Goal: Find specific page/section: Find specific page/section

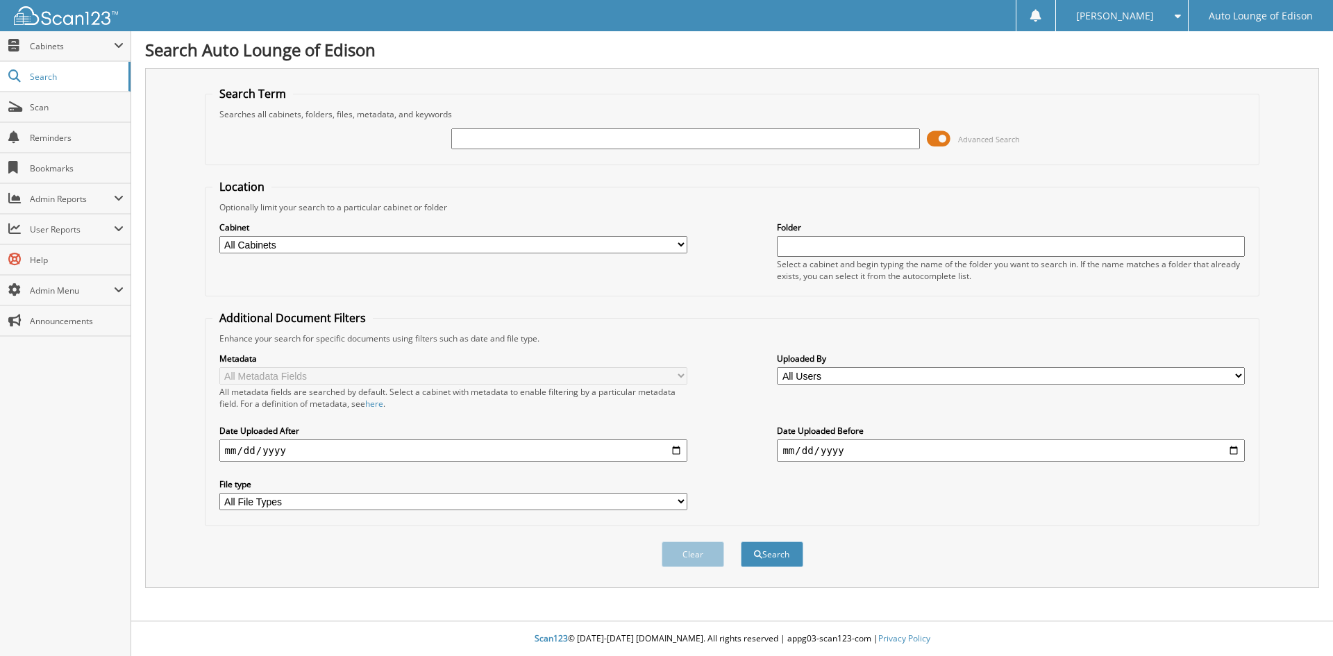
click at [487, 128] on input "text" at bounding box center [685, 138] width 468 height 21
click at [485, 138] on input "text" at bounding box center [685, 138] width 468 height 21
type input "023583"
click at [322, 238] on select "All Cabinets A1 CAR DEALS ACCOUNTS PAYABLE COMPANY DOCS PARTS SERVICE RO TIME S…" at bounding box center [453, 244] width 468 height 17
select select "42421"
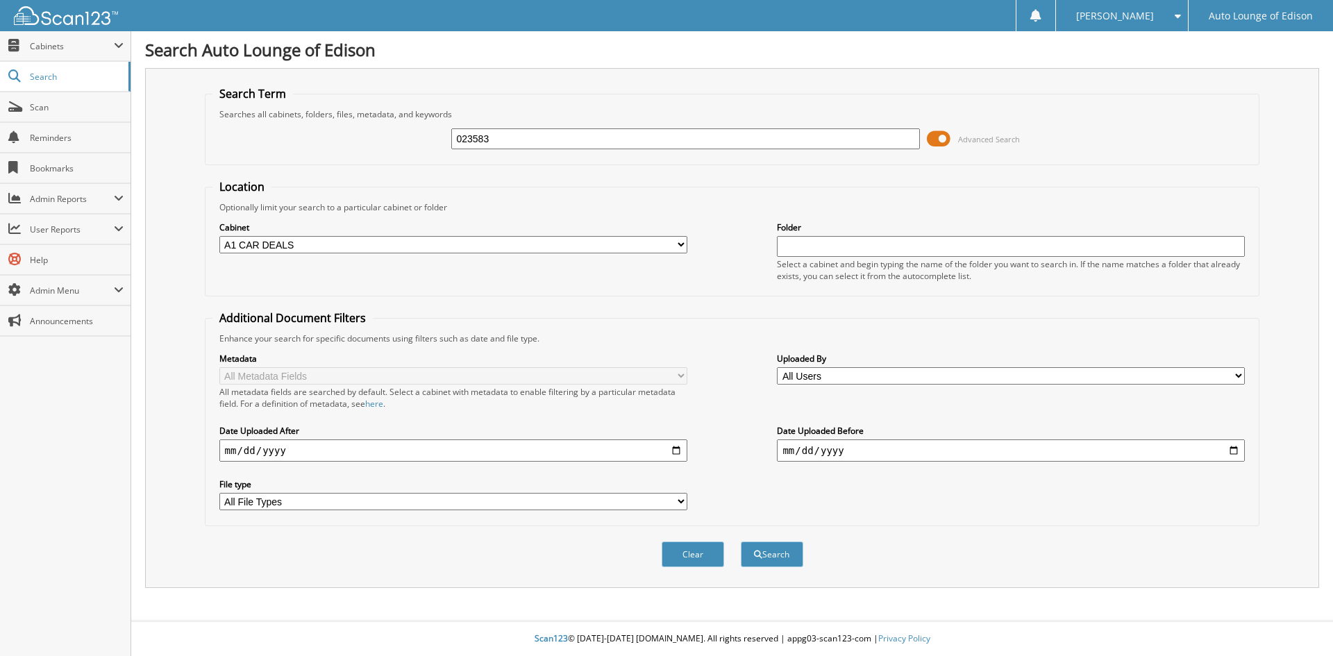
click at [219, 236] on select "All Cabinets A1 CAR DEALS ACCOUNTS PAYABLE COMPANY DOCS PARTS SERVICE RO TIME S…" at bounding box center [453, 244] width 468 height 17
click at [776, 555] on button "Search" at bounding box center [772, 555] width 62 height 26
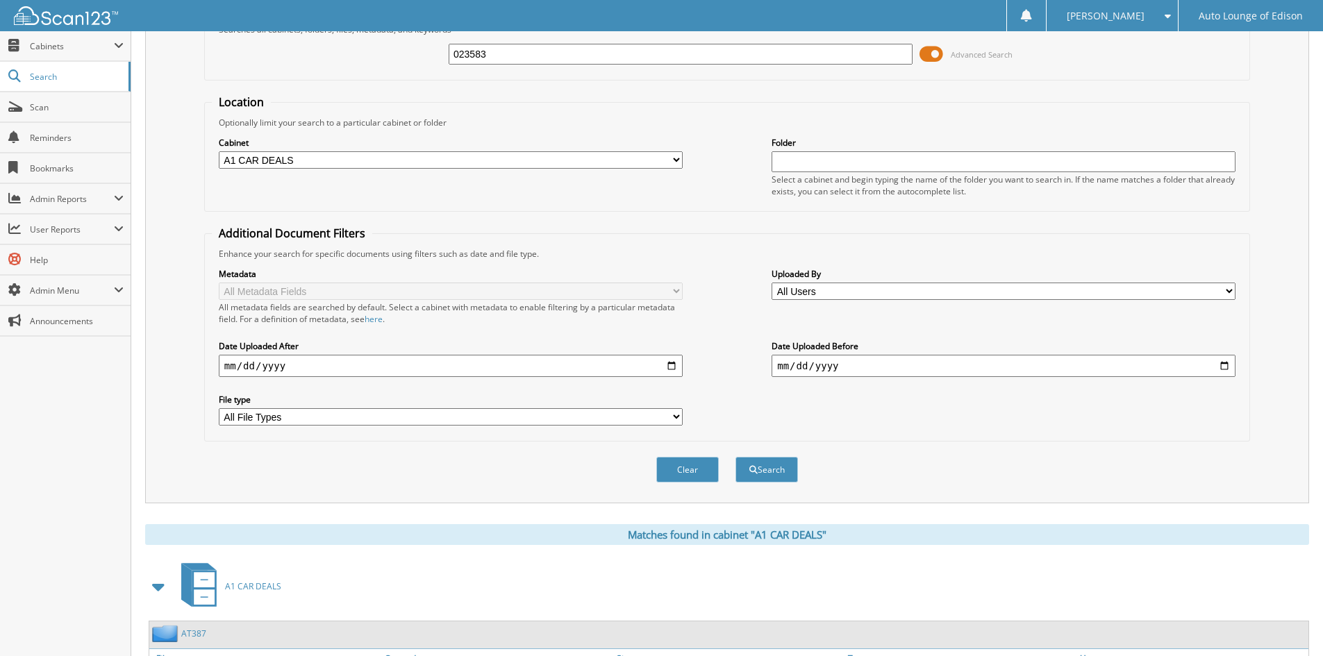
scroll to position [174, 0]
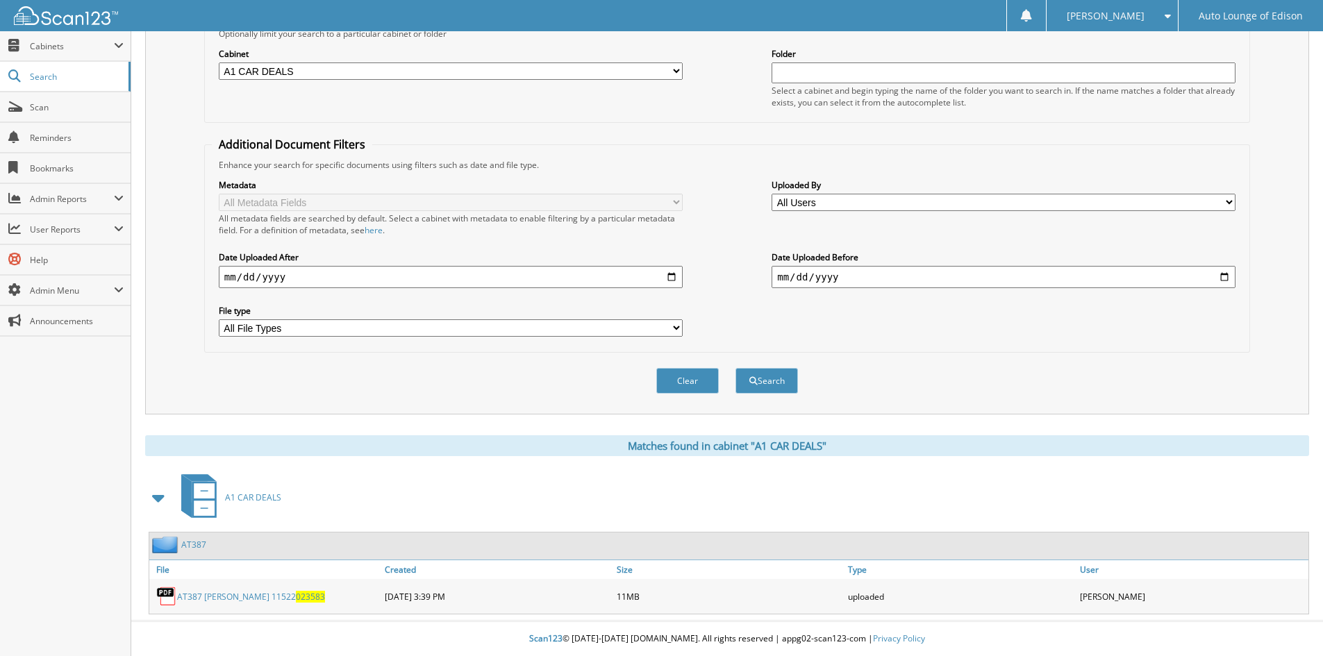
click at [197, 541] on link "AT387" at bounding box center [193, 545] width 25 height 12
